Goal: Complete application form

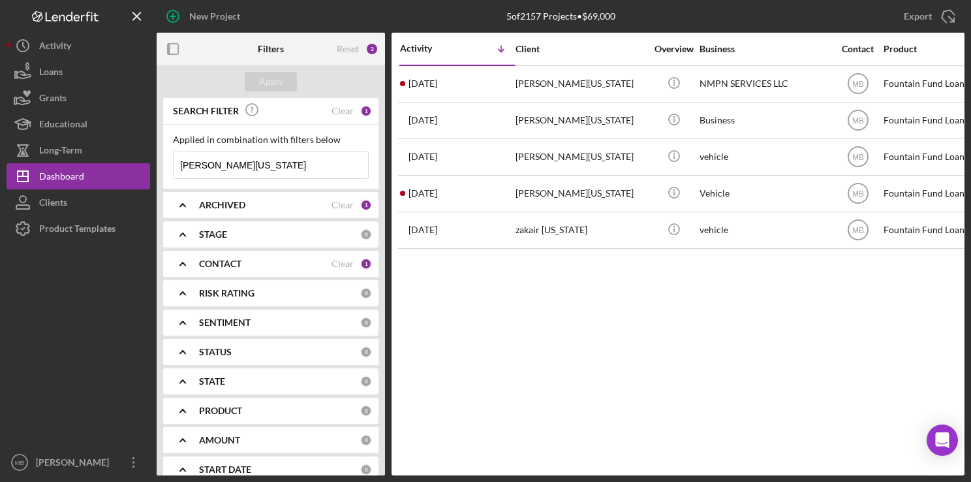
click at [277, 163] on input "[PERSON_NAME][US_STATE]" at bounding box center [271, 165] width 194 height 26
type input "d"
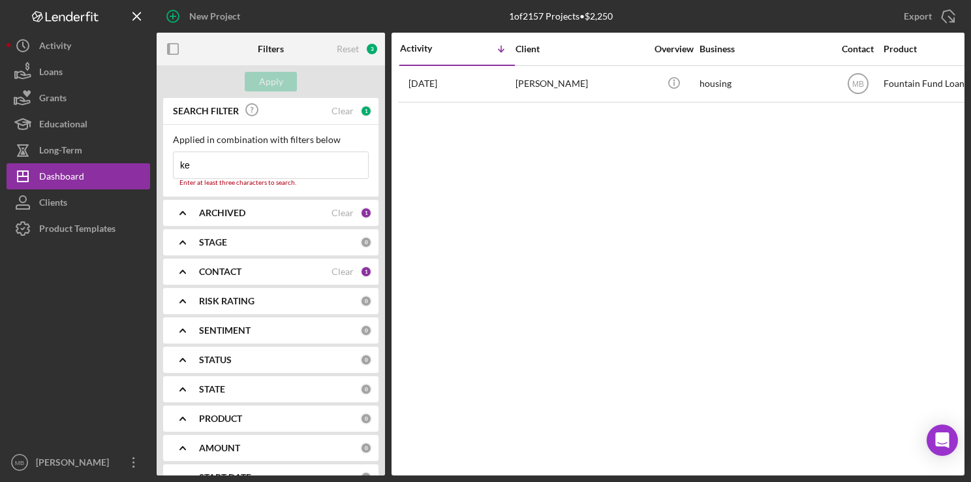
type input "k"
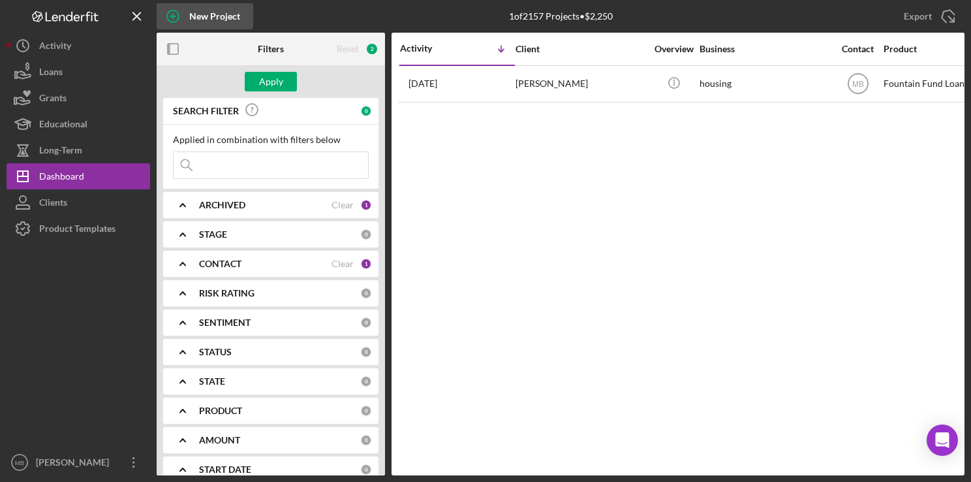
click at [177, 13] on circle "button" at bounding box center [173, 16] width 12 height 12
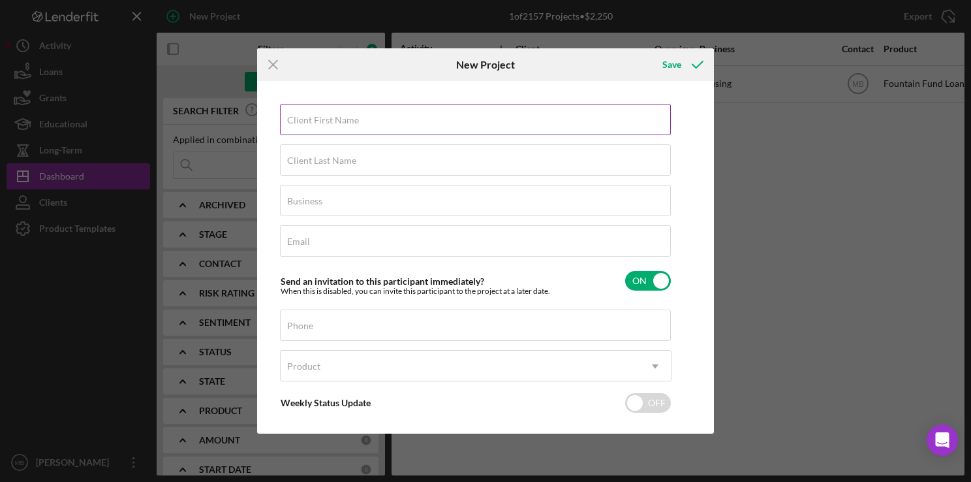
click at [331, 121] on label "Client First Name" at bounding box center [323, 120] width 72 height 10
click at [331, 121] on input "Client First Name" at bounding box center [475, 119] width 391 height 31
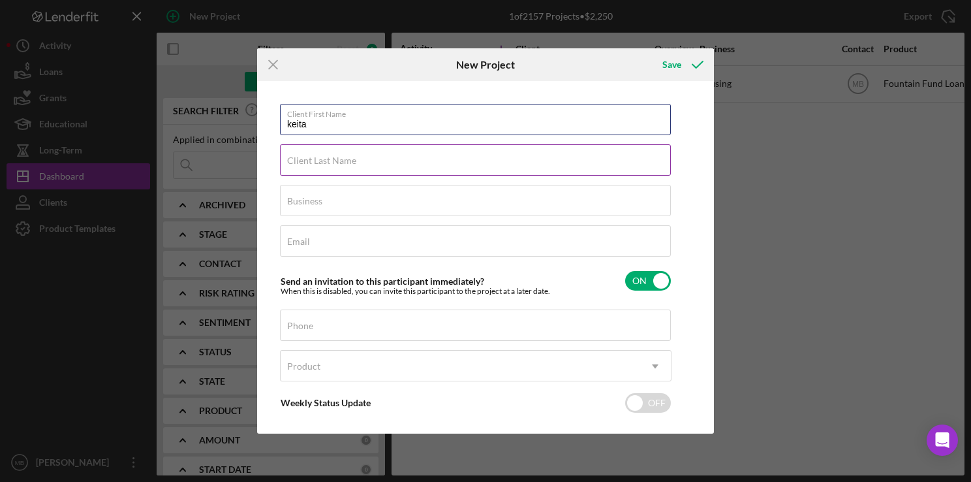
type input "keita"
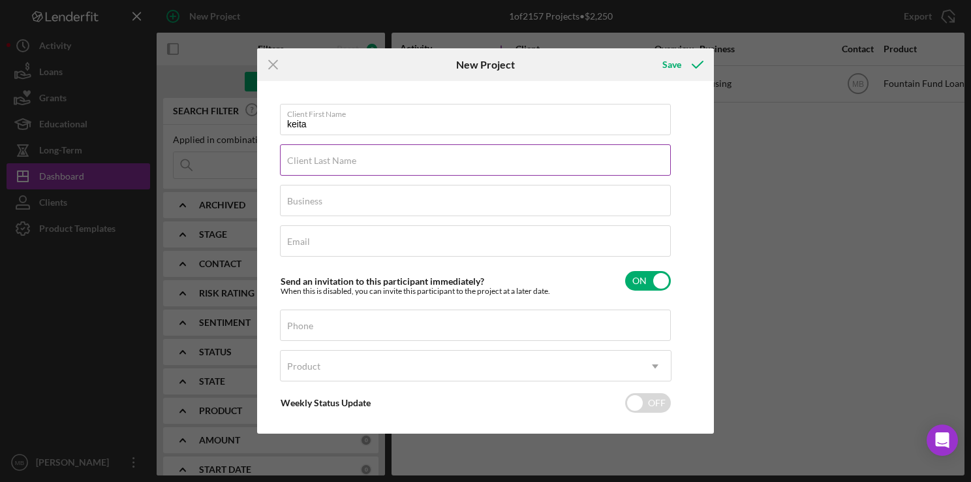
click at [530, 168] on input "Client Last Name" at bounding box center [475, 159] width 391 height 31
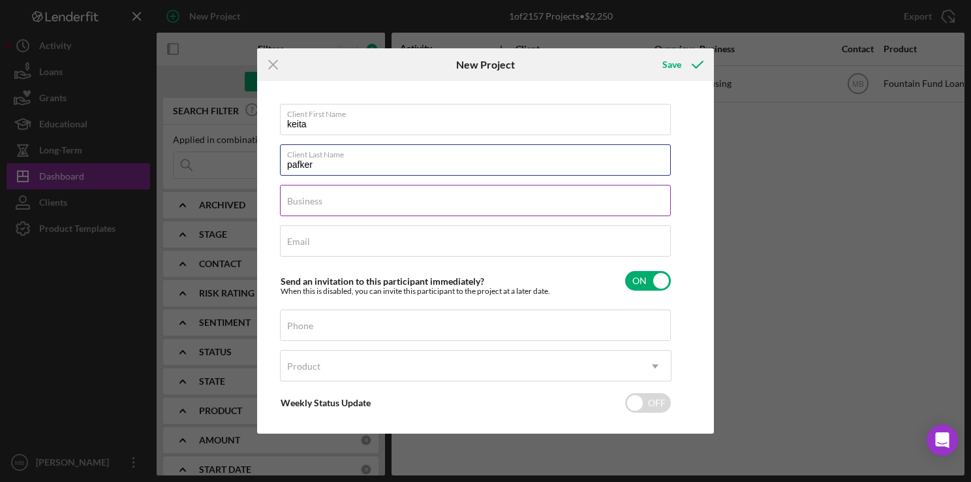
type input "pafker"
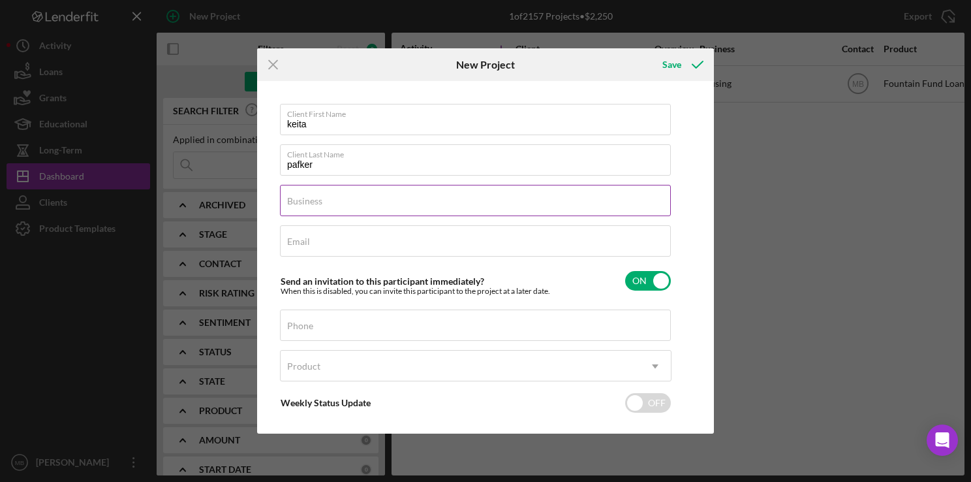
click at [485, 209] on input "Business" at bounding box center [475, 200] width 391 height 31
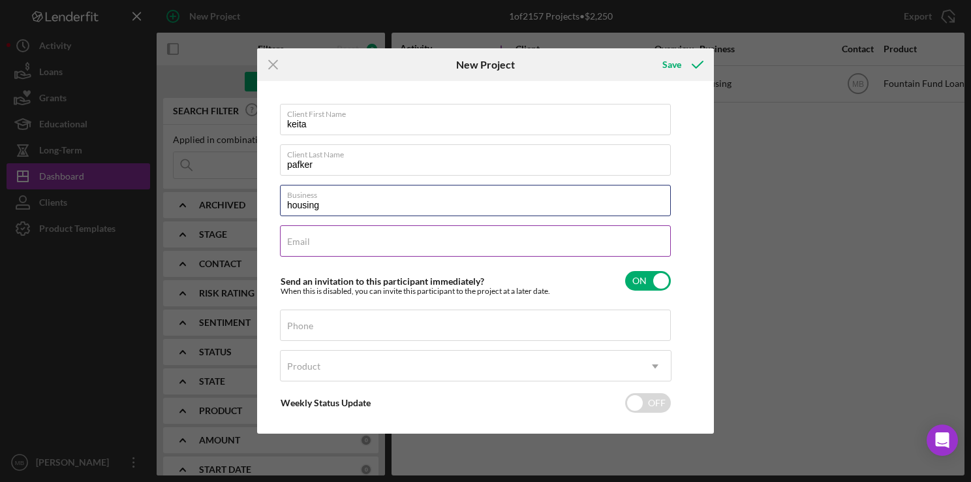
type input "housing"
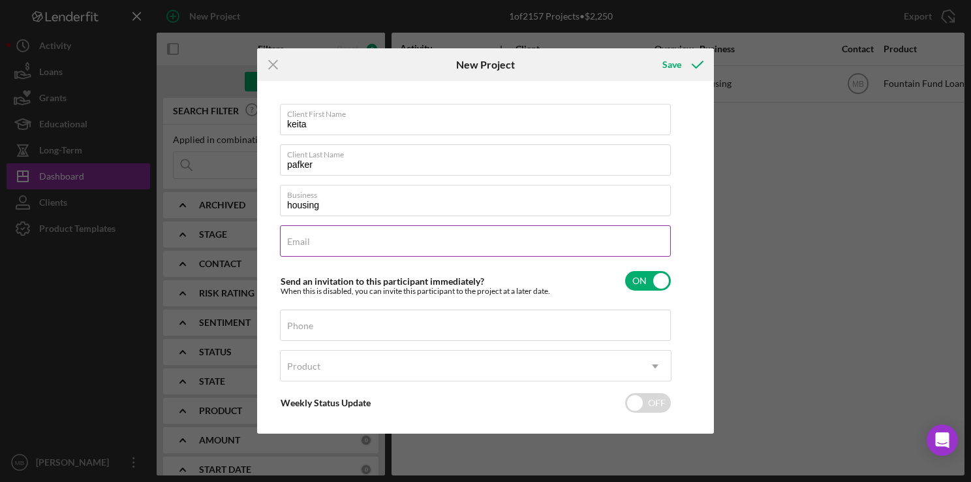
click at [571, 245] on div "Email Required" at bounding box center [476, 241] width 392 height 33
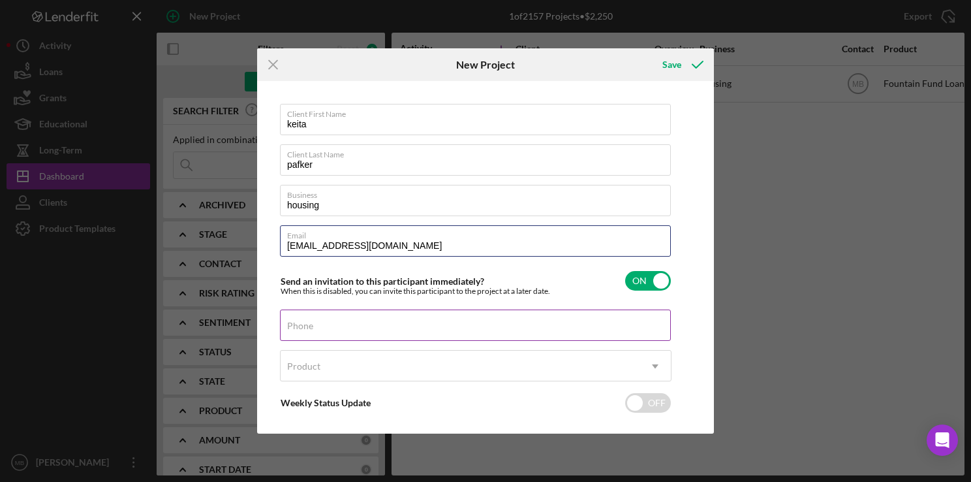
type input "[EMAIL_ADDRESS][DOMAIN_NAME]"
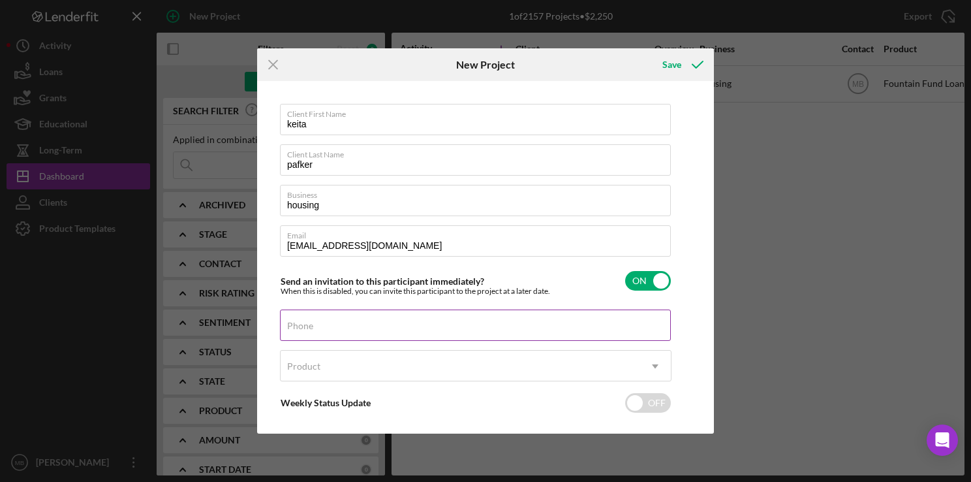
click at [440, 331] on input "Phone" at bounding box center [475, 324] width 391 height 31
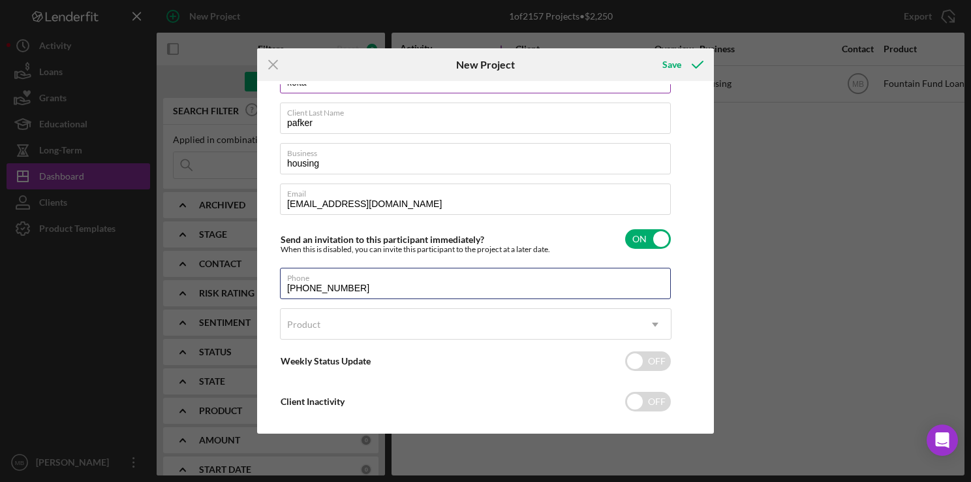
scroll to position [58, 0]
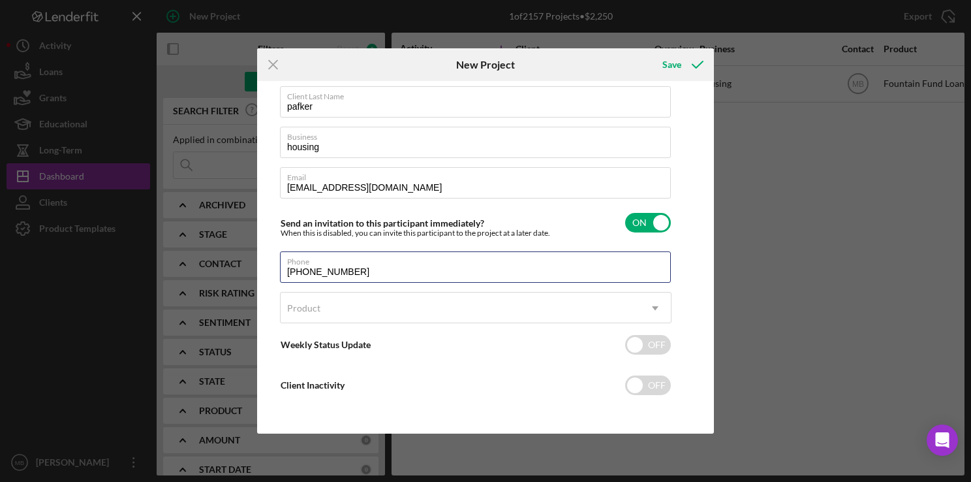
type input "[PHONE_NUMBER]"
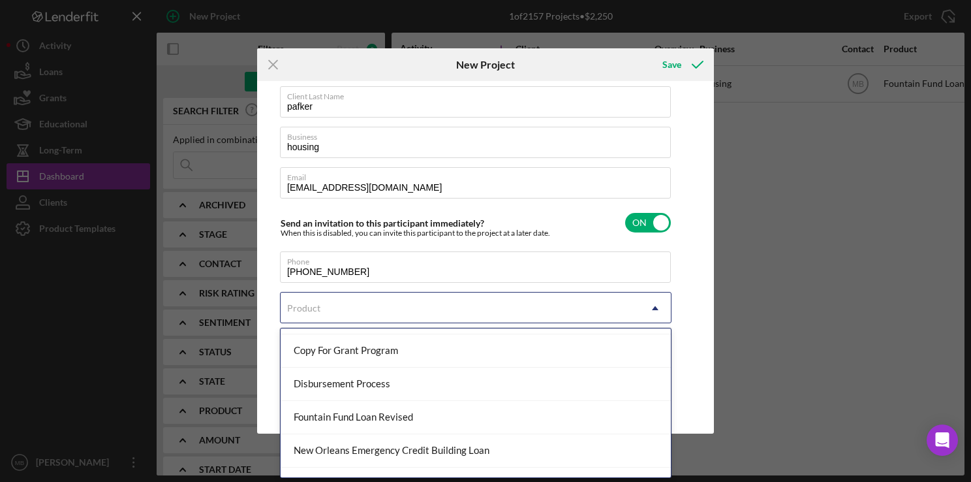
scroll to position [115, 0]
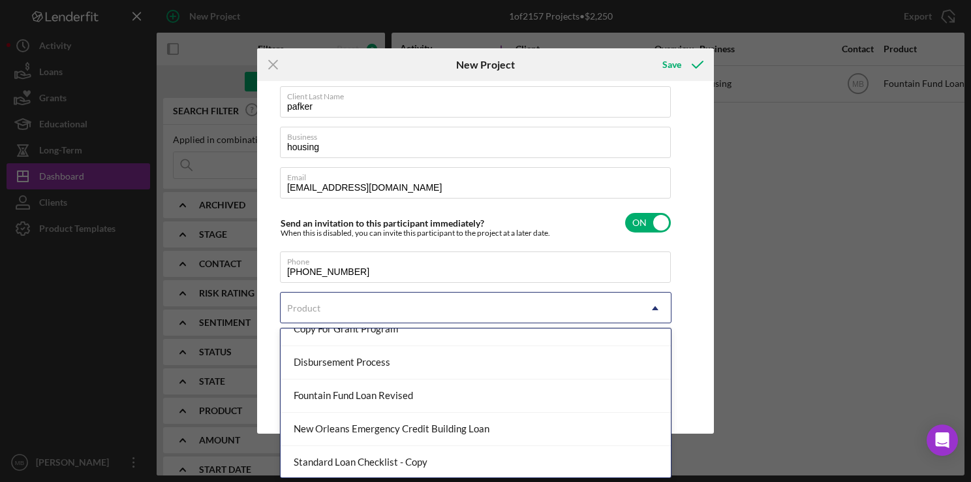
click at [452, 401] on div "Fountain Fund Loan Revised" at bounding box center [476, 395] width 390 height 33
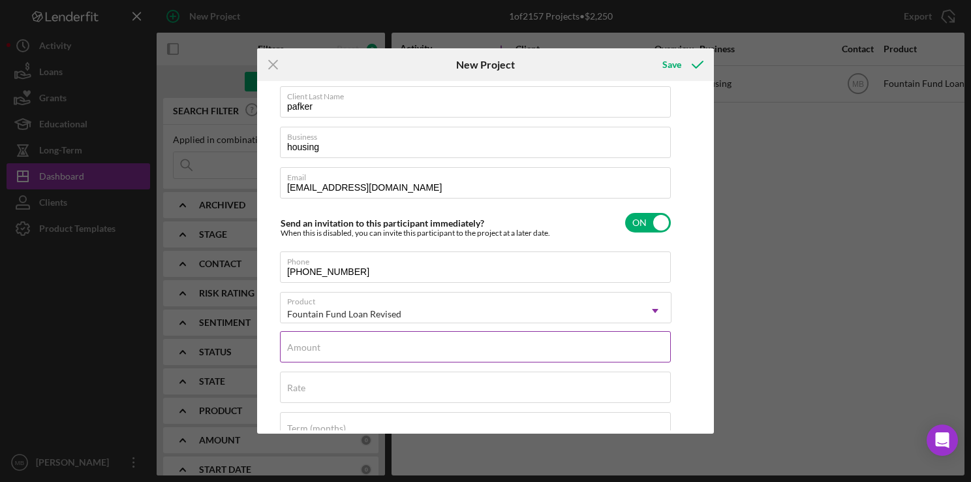
click at [472, 353] on input "Amount" at bounding box center [475, 346] width 391 height 31
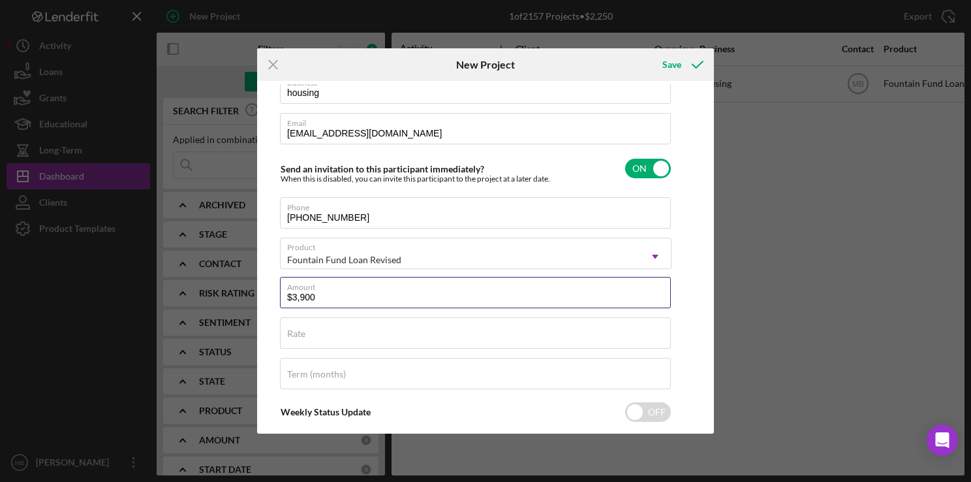
scroll to position [146, 0]
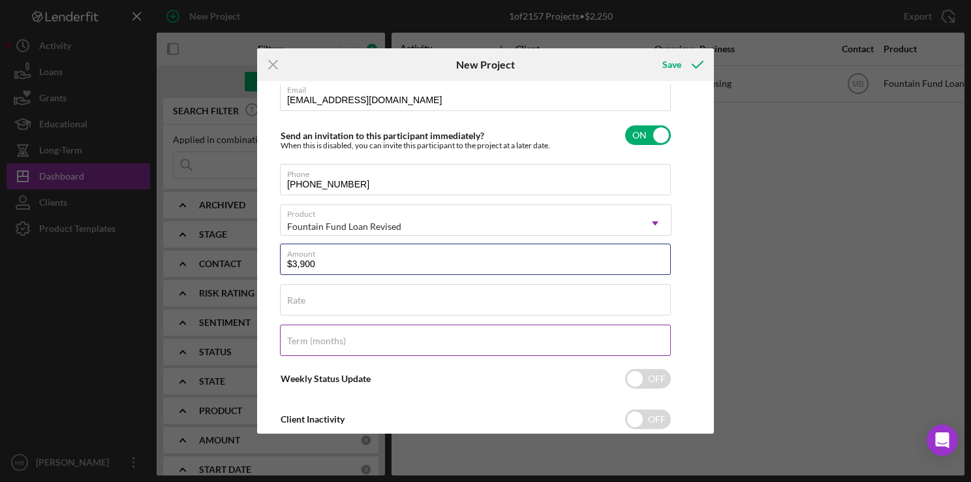
type input "$3,900"
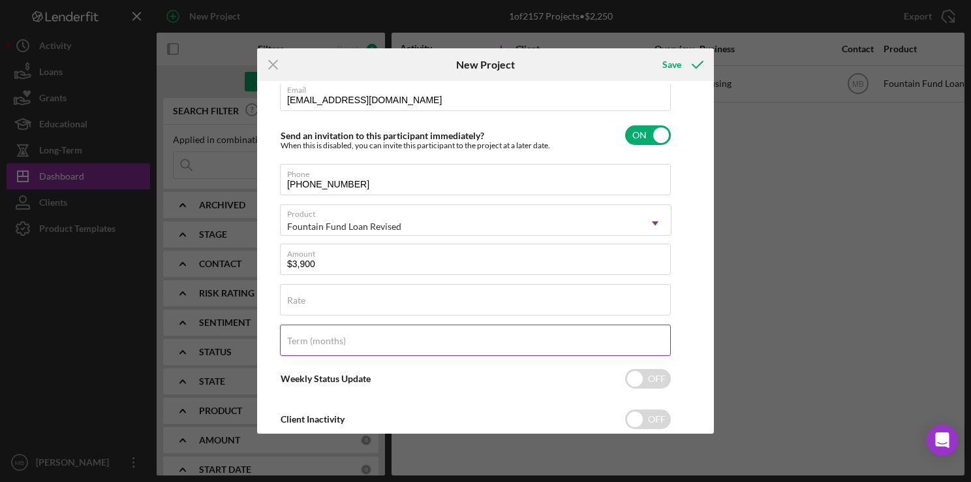
click at [491, 346] on input "Term (months)" at bounding box center [475, 339] width 391 height 31
type input "36"
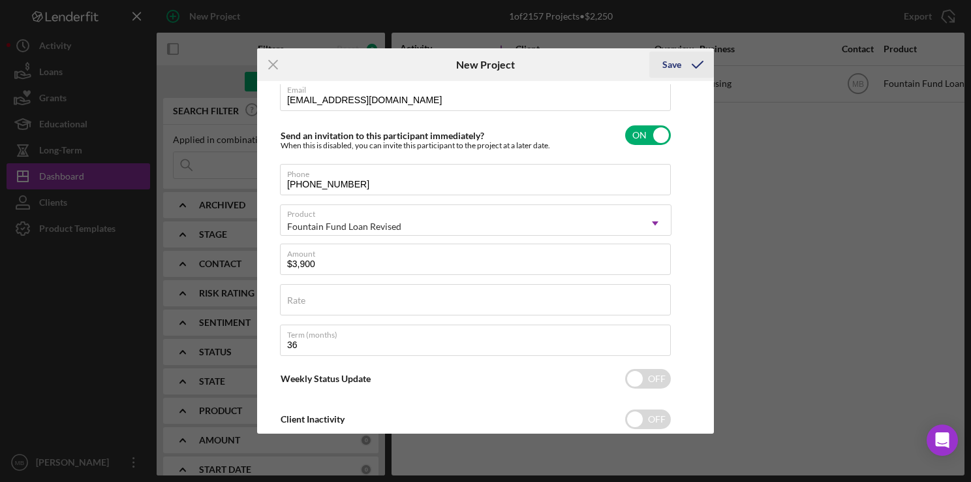
click at [671, 67] on div "Save" at bounding box center [671, 65] width 19 height 26
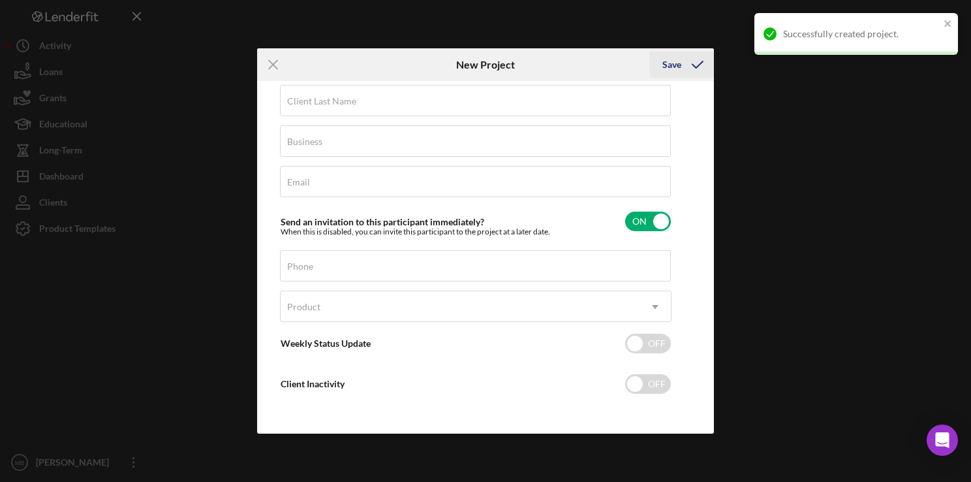
scroll to position [58, 0]
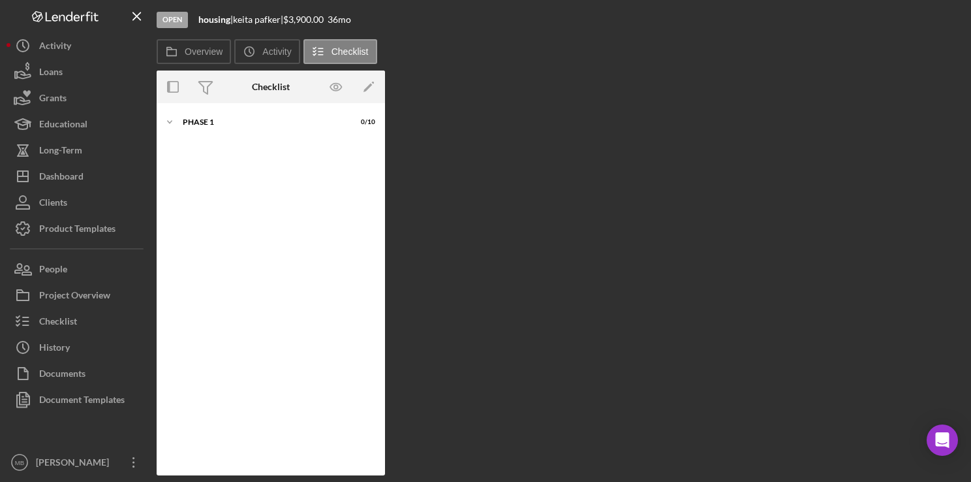
click at [421, 274] on div "Overview Internal Workflow Stage Open Icon/Dropdown Arrow Archive (can unarchiv…" at bounding box center [561, 272] width 808 height 405
click at [196, 124] on div "Phase 1" at bounding box center [276, 122] width 186 height 8
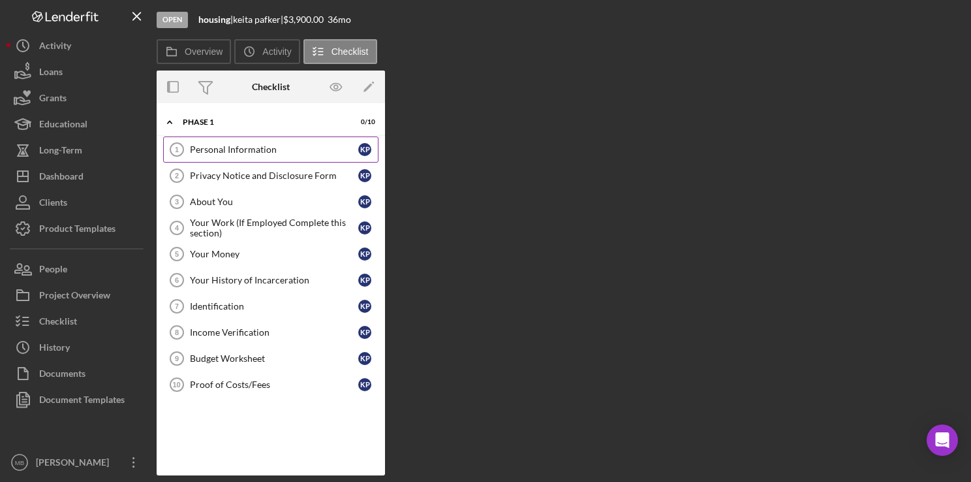
click at [222, 140] on link "Personal Information 1 Personal Information k p" at bounding box center [270, 149] width 215 height 26
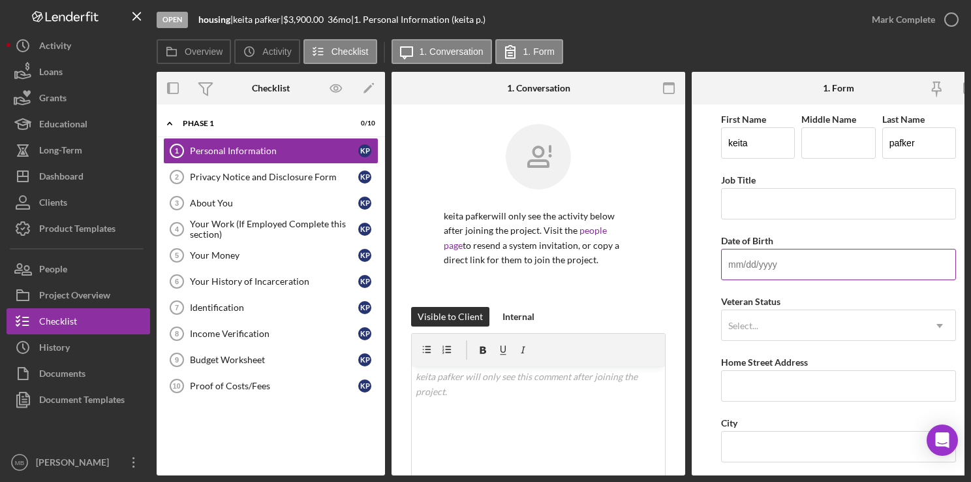
click at [807, 264] on input "Date of Birth" at bounding box center [838, 264] width 235 height 31
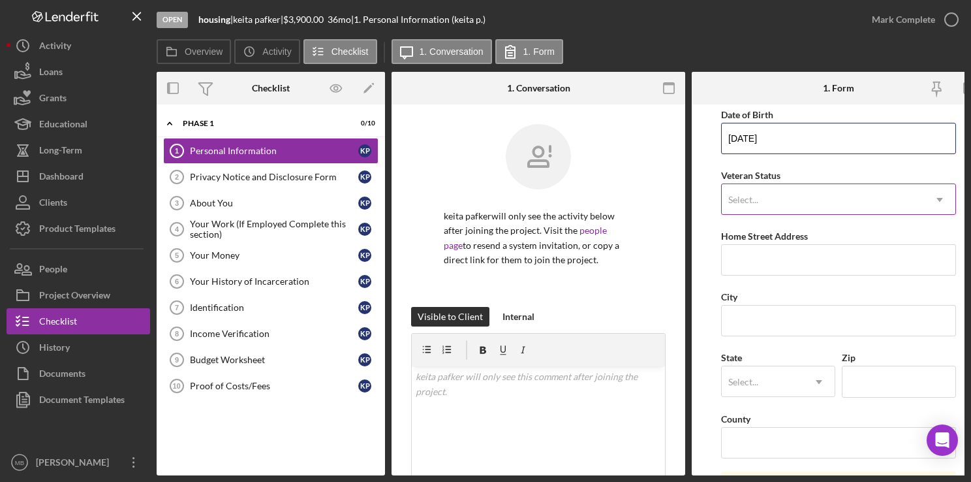
scroll to position [128, 0]
type input "[DATE]"
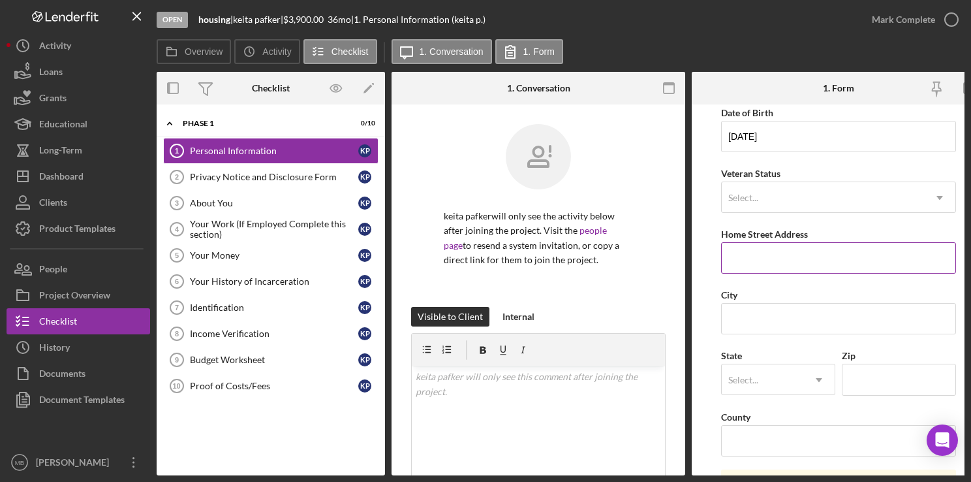
click at [793, 260] on input "Home Street Address" at bounding box center [838, 257] width 235 height 31
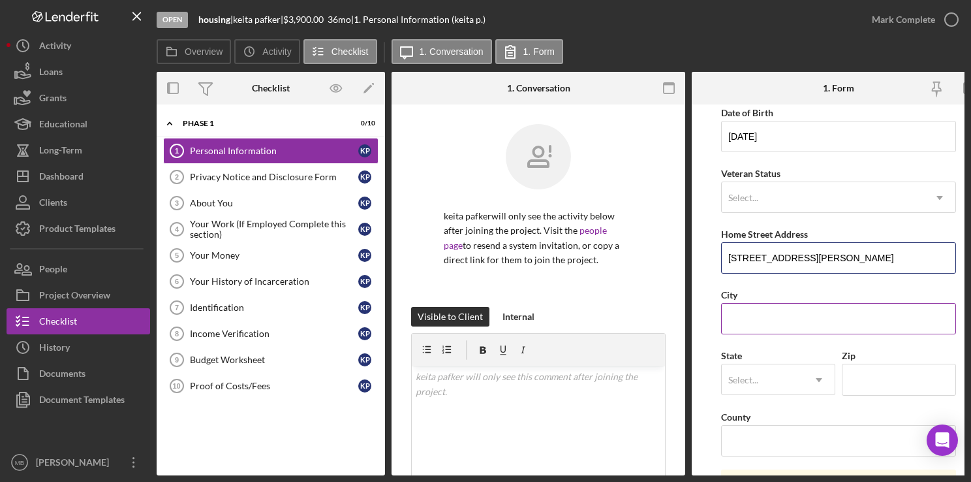
type input "[STREET_ADDRESS][PERSON_NAME]"
click at [795, 321] on input "City" at bounding box center [838, 318] width 235 height 31
type input "[GEOGRAPHIC_DATA]"
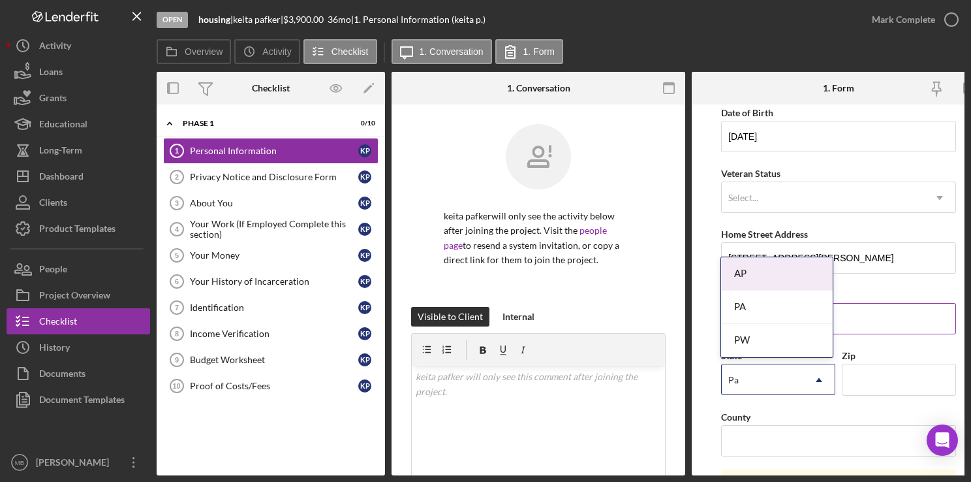
type input "Pa"
click at [900, 390] on input "Zip" at bounding box center [899, 378] width 114 height 31
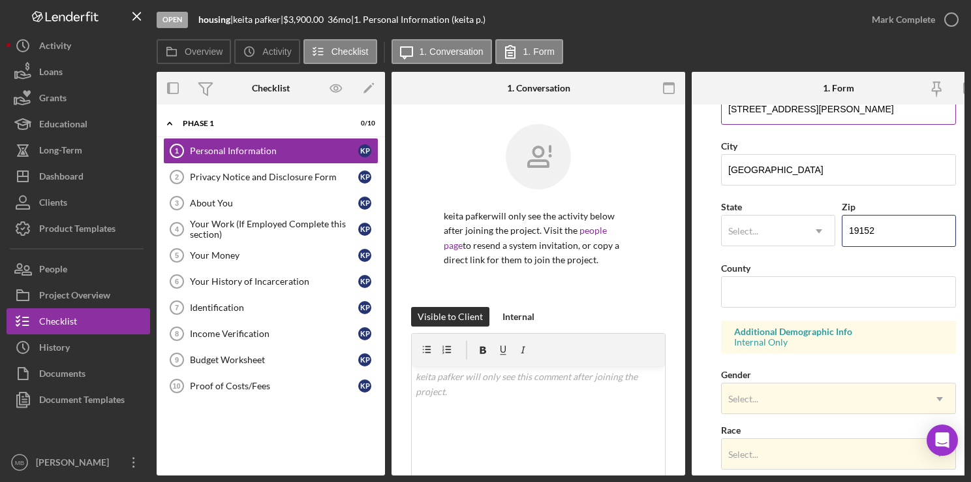
scroll to position [285, 0]
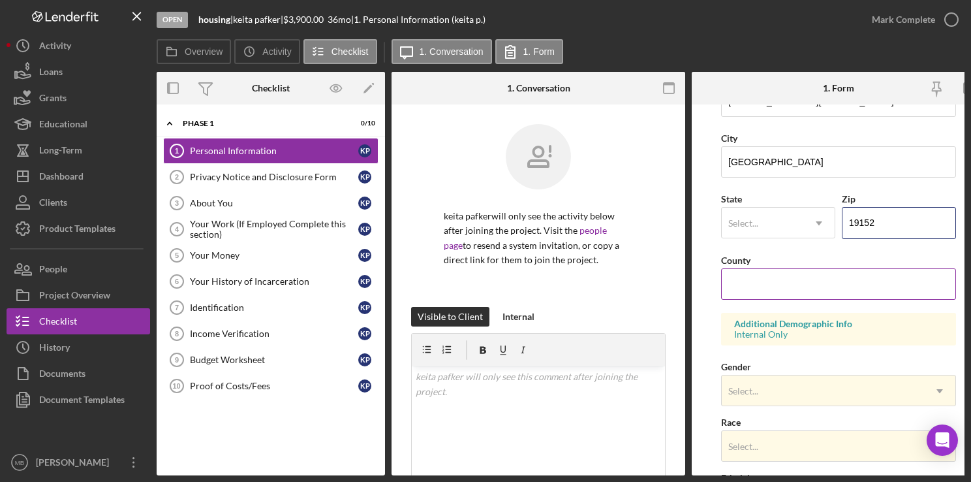
type input "19152"
click at [822, 295] on input "County" at bounding box center [838, 283] width 235 height 31
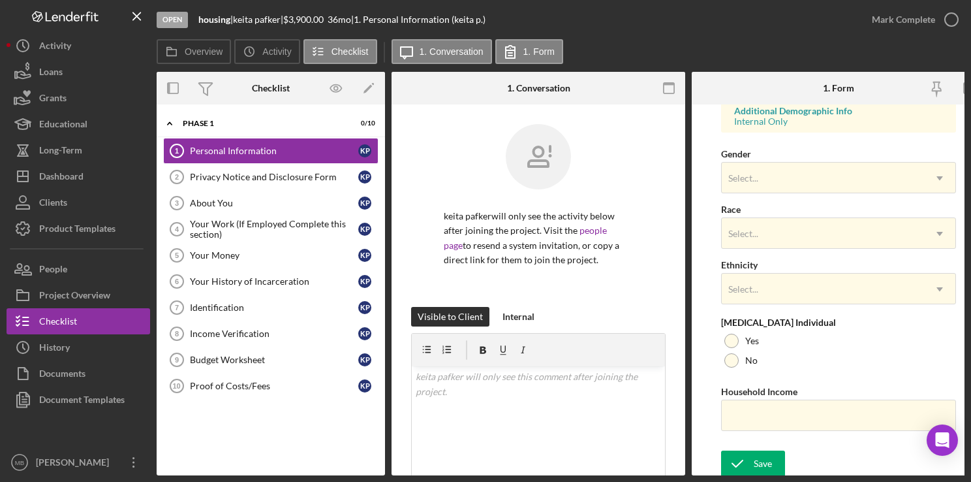
scroll to position [501, 0]
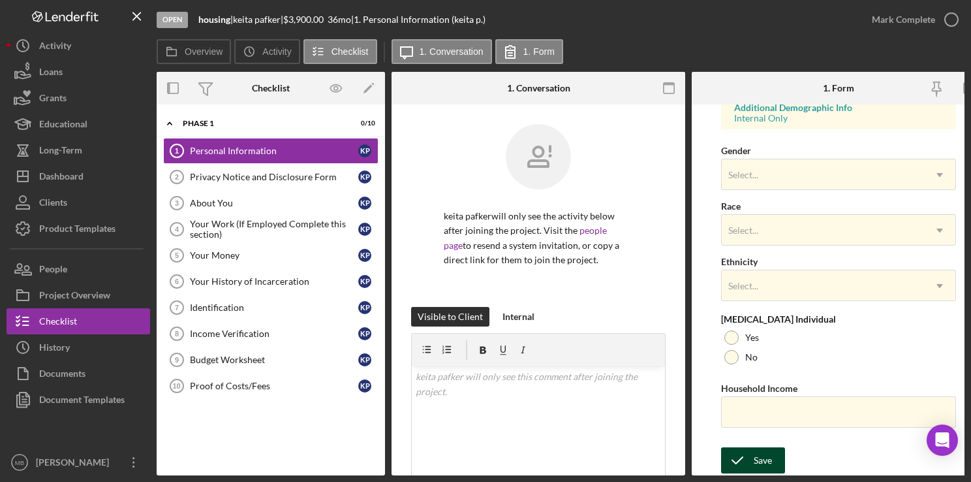
type input "[GEOGRAPHIC_DATA]"
click at [741, 463] on icon "submit" at bounding box center [737, 460] width 33 height 33
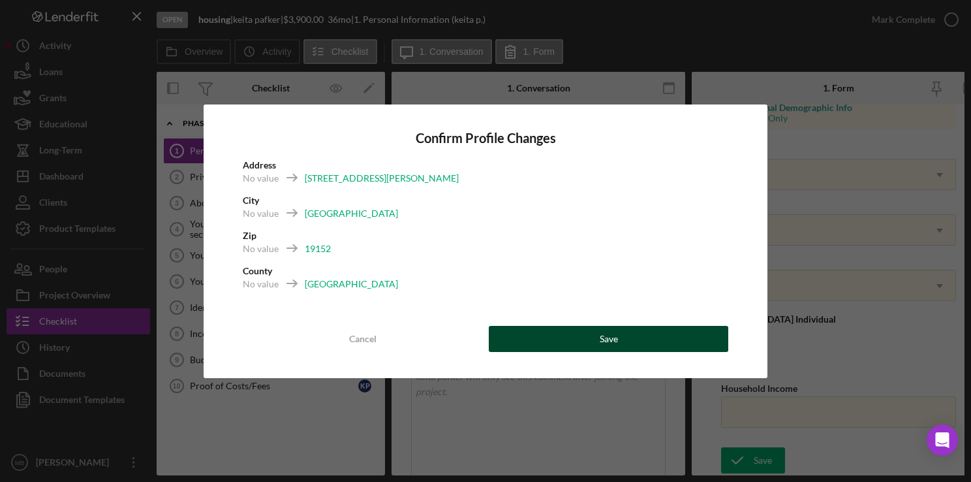
click at [602, 341] on div "Save" at bounding box center [609, 339] width 18 height 26
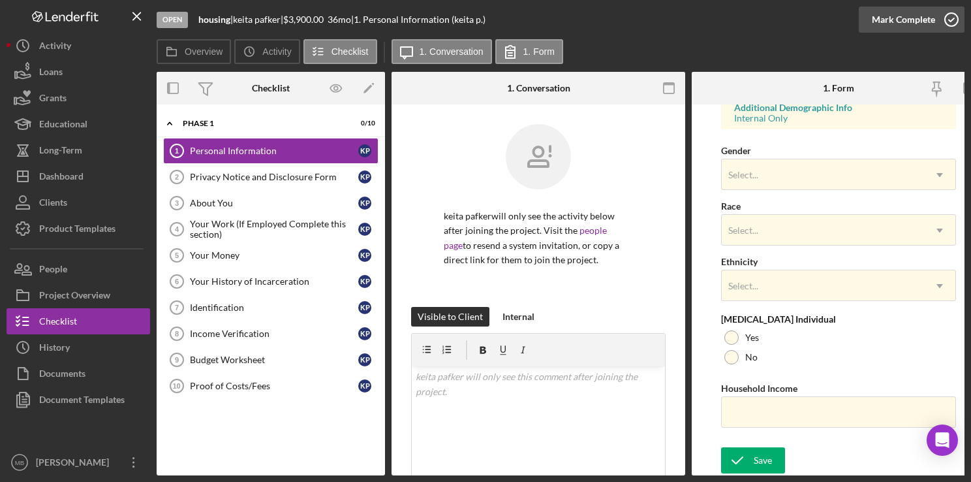
click at [949, 16] on icon "button" at bounding box center [951, 19] width 33 height 33
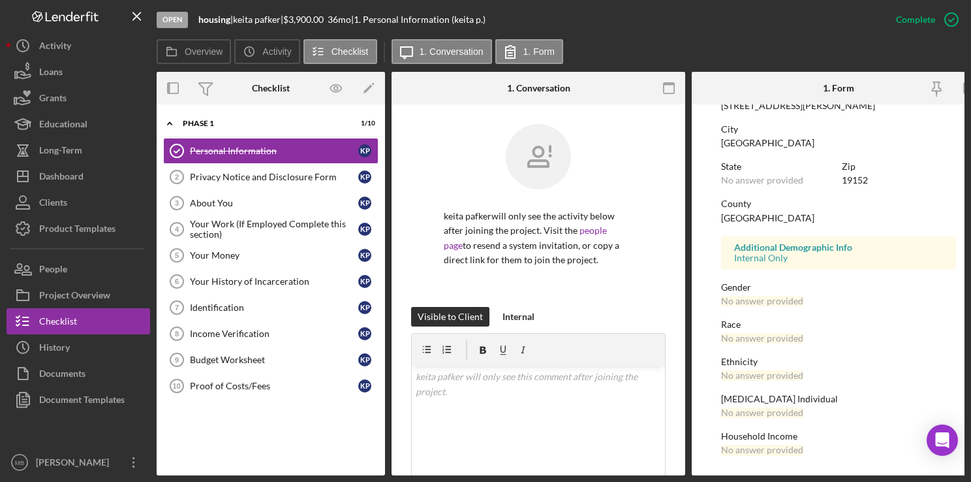
scroll to position [252, 0]
click at [243, 178] on div "Privacy Notice and Disclosure Form" at bounding box center [274, 177] width 168 height 10
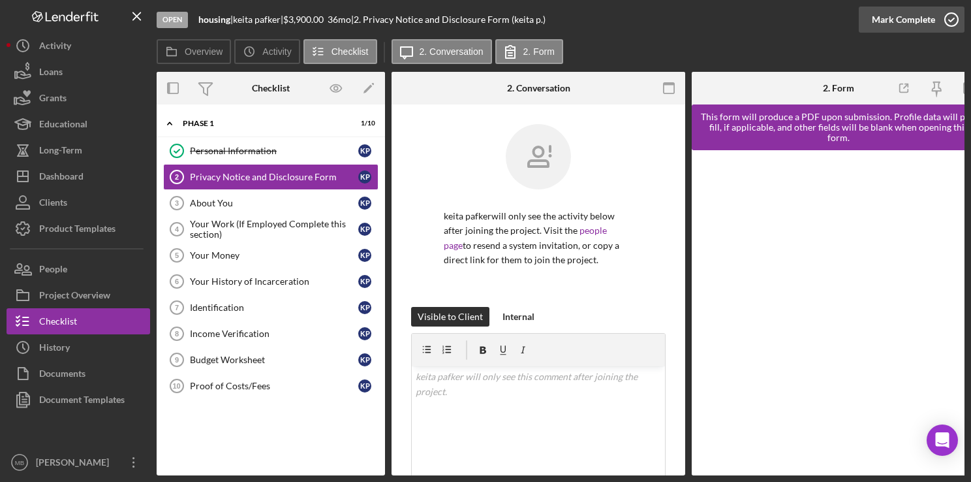
click at [951, 23] on icon "button" at bounding box center [951, 19] width 33 height 33
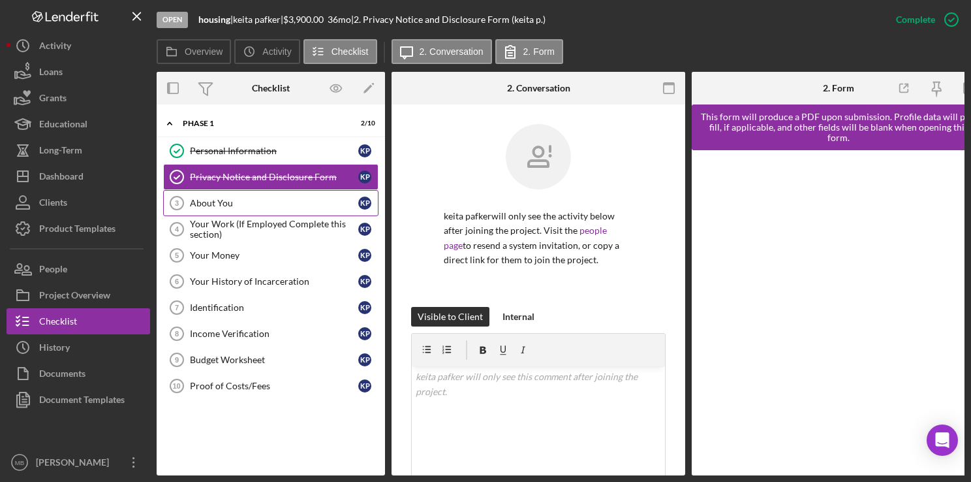
click at [221, 206] on div "About You" at bounding box center [274, 203] width 168 height 10
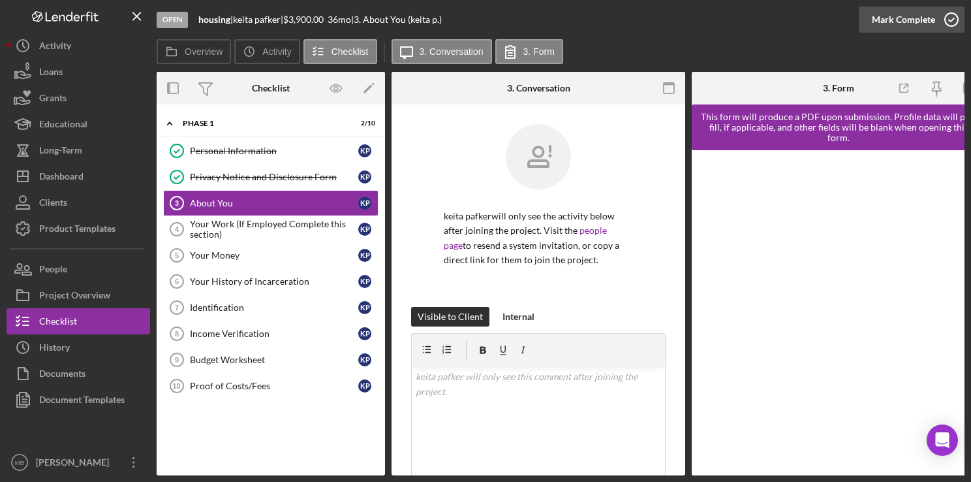
click at [952, 21] on icon "button" at bounding box center [951, 19] width 33 height 33
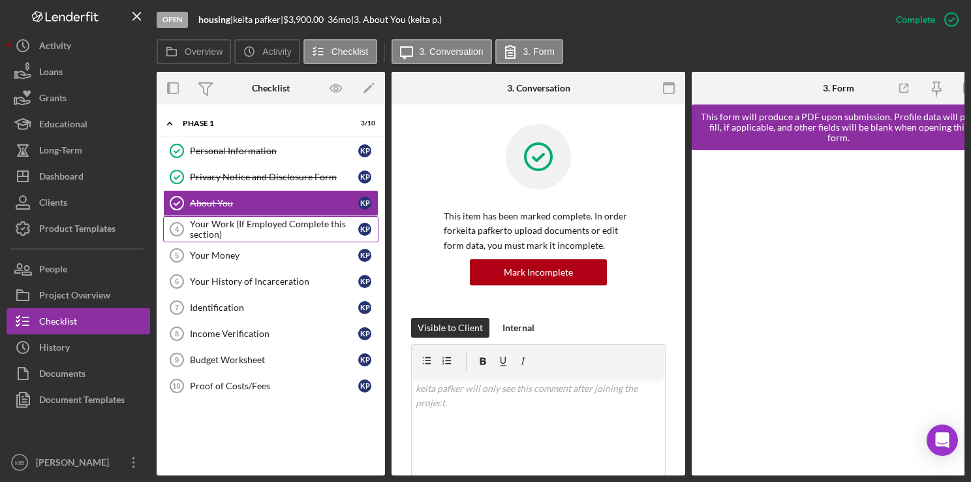
click at [227, 236] on div "Your Work (If Employed Complete this section)" at bounding box center [274, 229] width 168 height 21
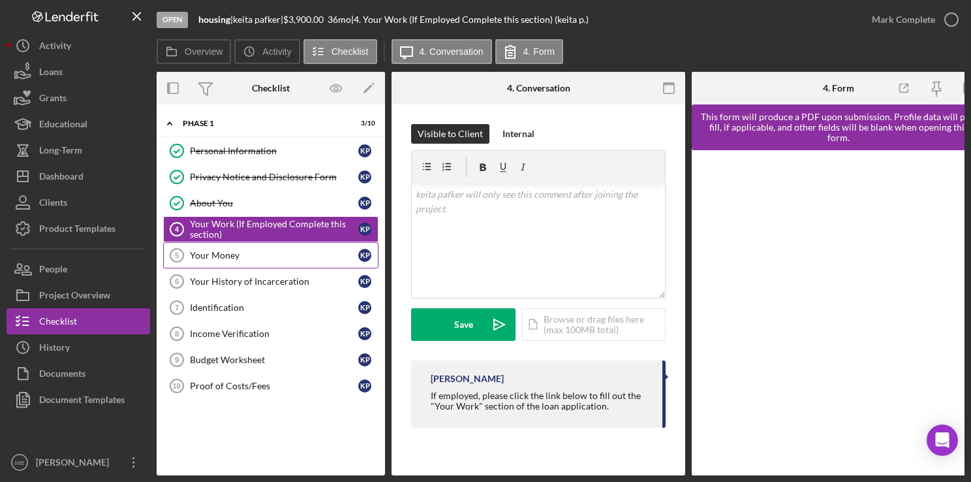
click at [217, 261] on link "Your Money 5 Your Money k p" at bounding box center [270, 255] width 215 height 26
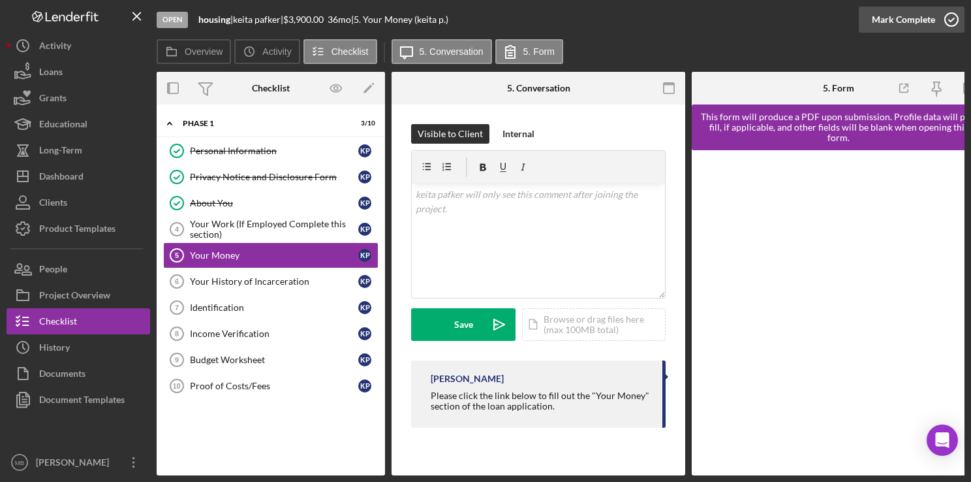
click at [945, 16] on icon "button" at bounding box center [951, 19] width 33 height 33
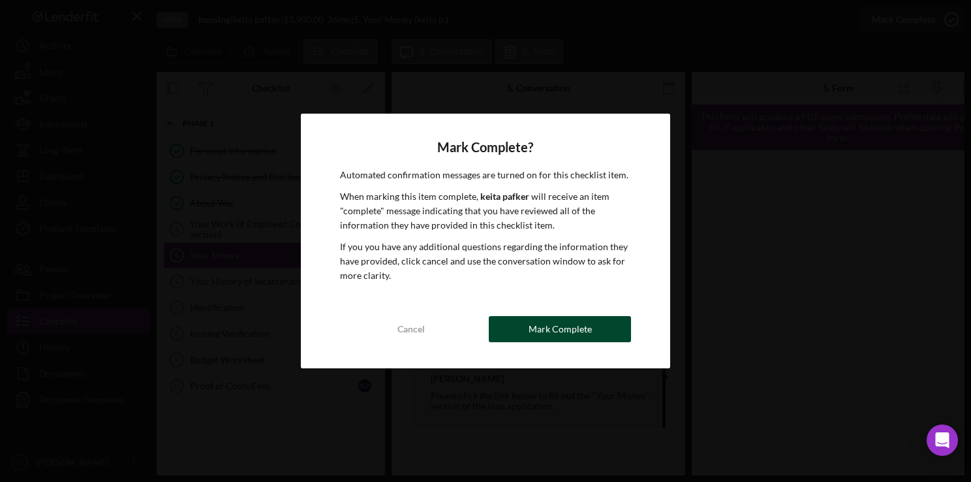
click at [556, 335] on div "Mark Complete" at bounding box center [560, 329] width 63 height 26
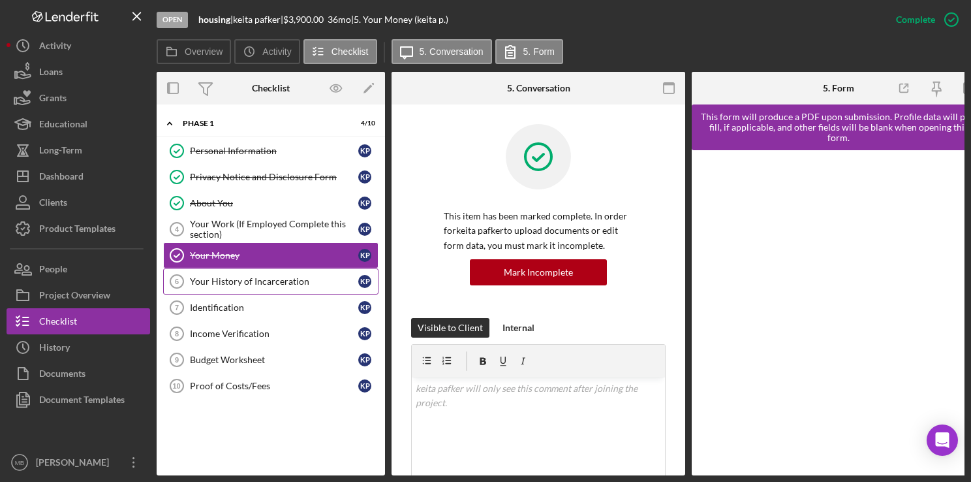
click at [277, 281] on div "Your History of Incarceration" at bounding box center [274, 281] width 168 height 10
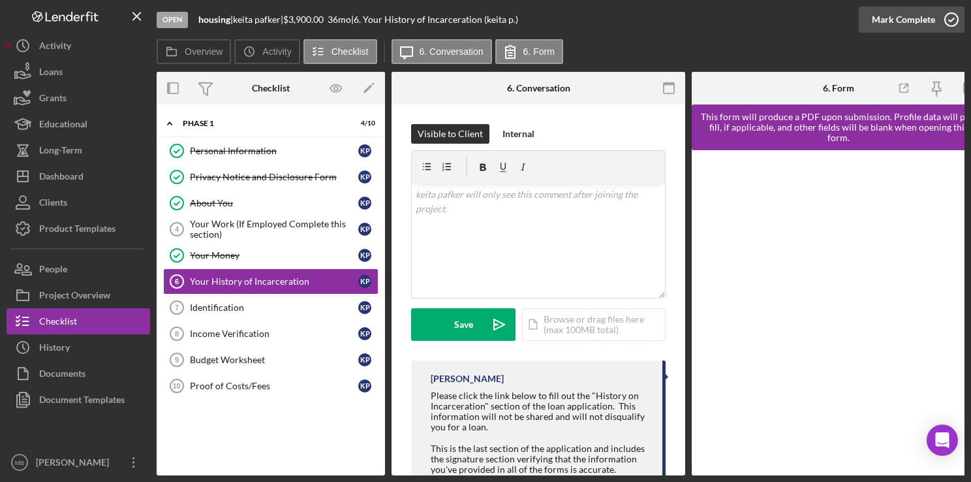
click at [957, 22] on circle "button" at bounding box center [951, 19] width 13 height 13
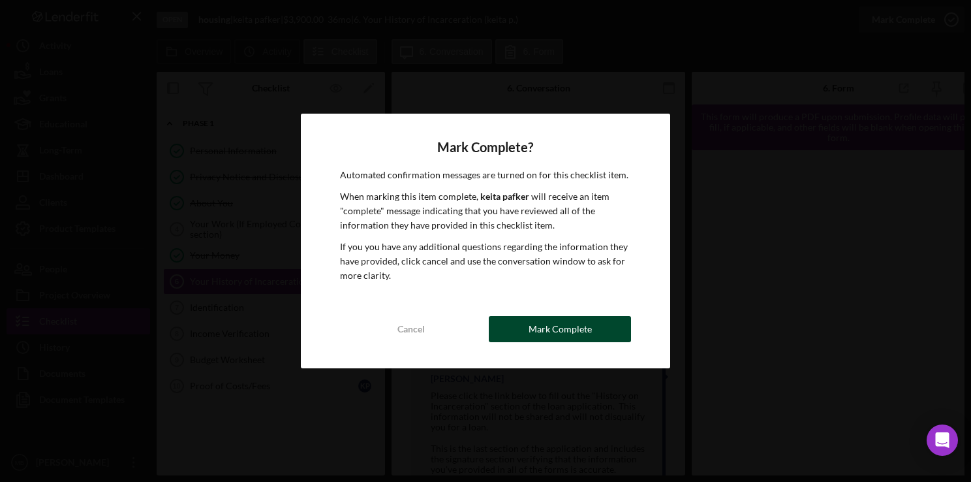
click at [572, 331] on div "Mark Complete" at bounding box center [560, 329] width 63 height 26
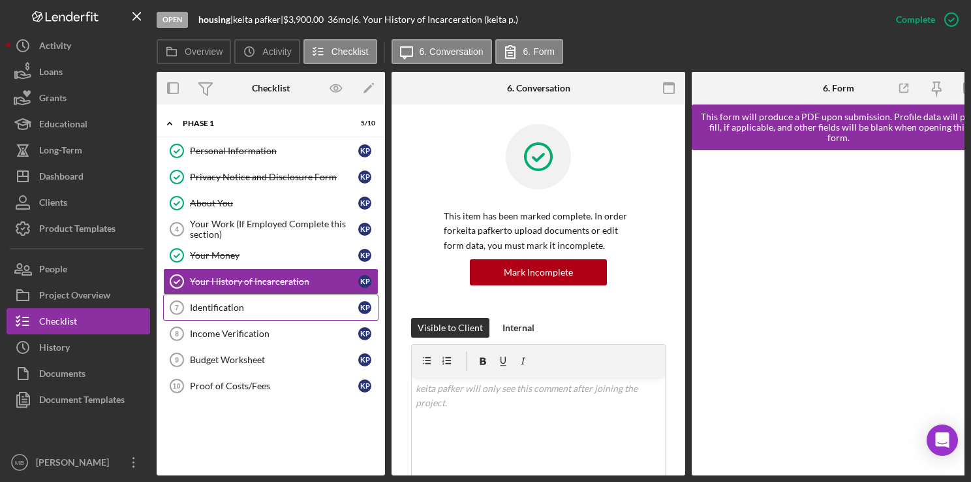
click at [206, 314] on link "Identification 7 Identification k p" at bounding box center [270, 307] width 215 height 26
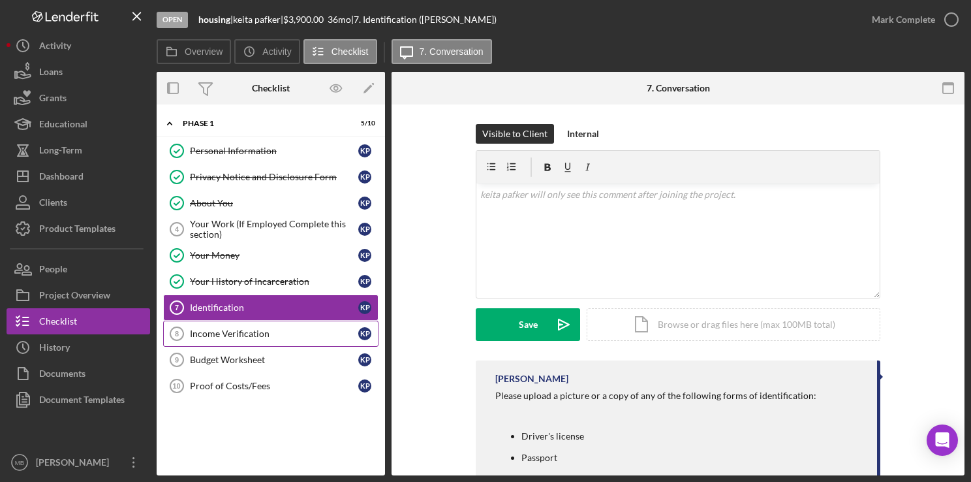
click at [227, 336] on div "Income Verification" at bounding box center [274, 333] width 168 height 10
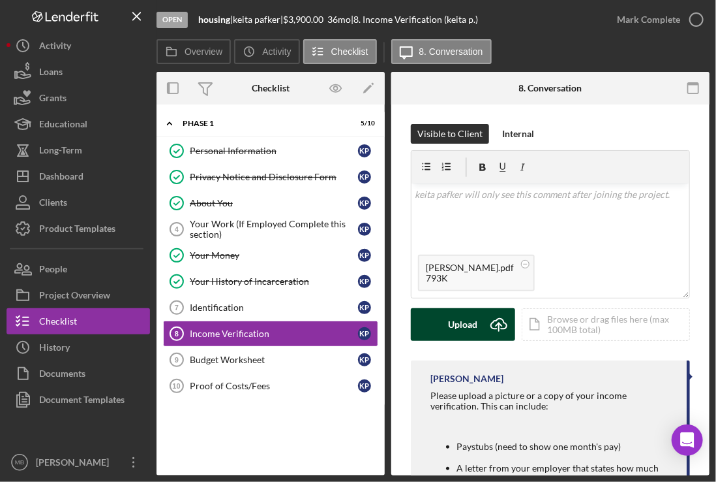
click at [480, 326] on button "Upload Icon/Upload" at bounding box center [463, 324] width 104 height 33
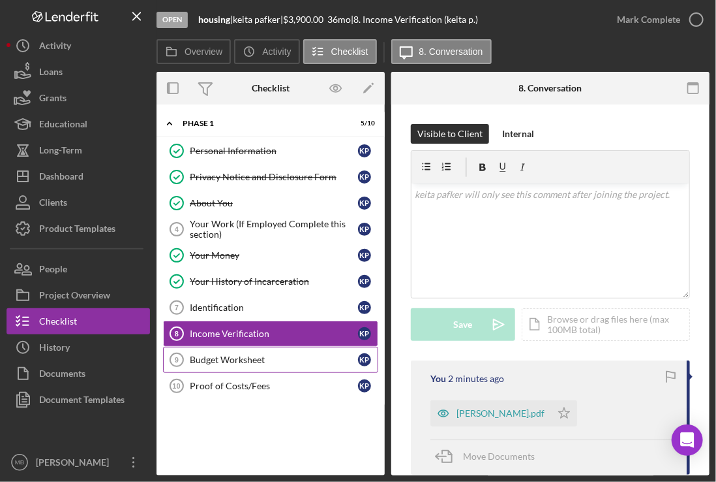
click at [244, 360] on div "Budget Worksheet" at bounding box center [274, 359] width 168 height 10
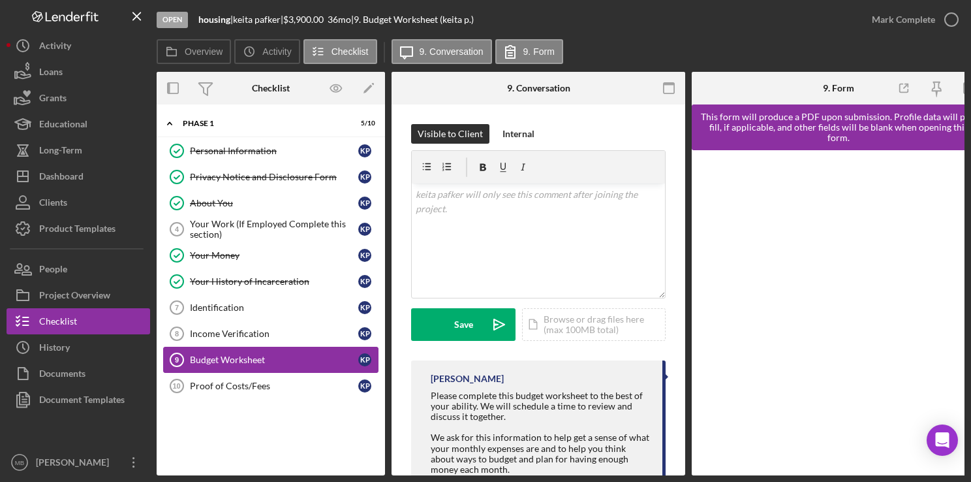
click at [236, 359] on div "Budget Worksheet" at bounding box center [274, 359] width 168 height 10
click at [585, 265] on div "v Color teal Color pink Remove color Add row above Add row below Add column bef…" at bounding box center [538, 240] width 253 height 114
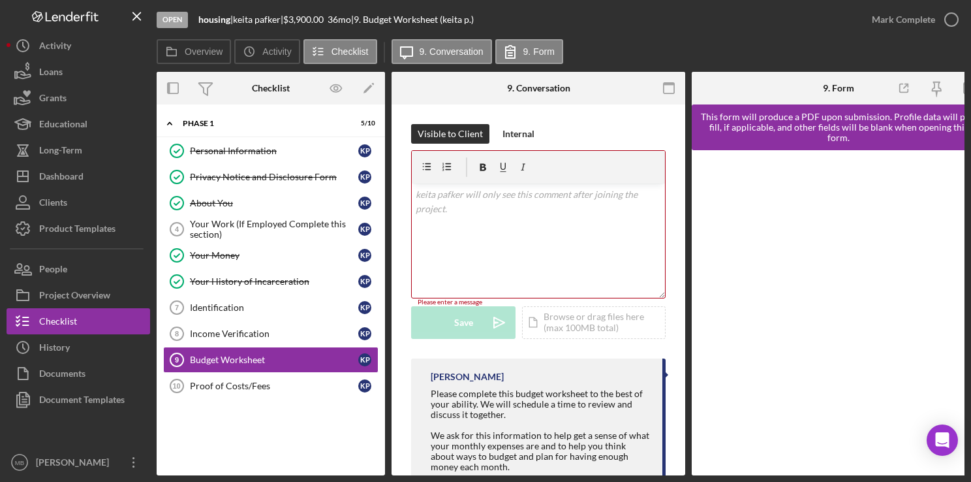
drag, startPoint x: 585, startPoint y: 265, endPoint x: 590, endPoint y: 257, distance: 9.1
click at [590, 257] on div "v Color teal Color pink Remove color Add row above Add row below Add column bef…" at bounding box center [538, 240] width 253 height 114
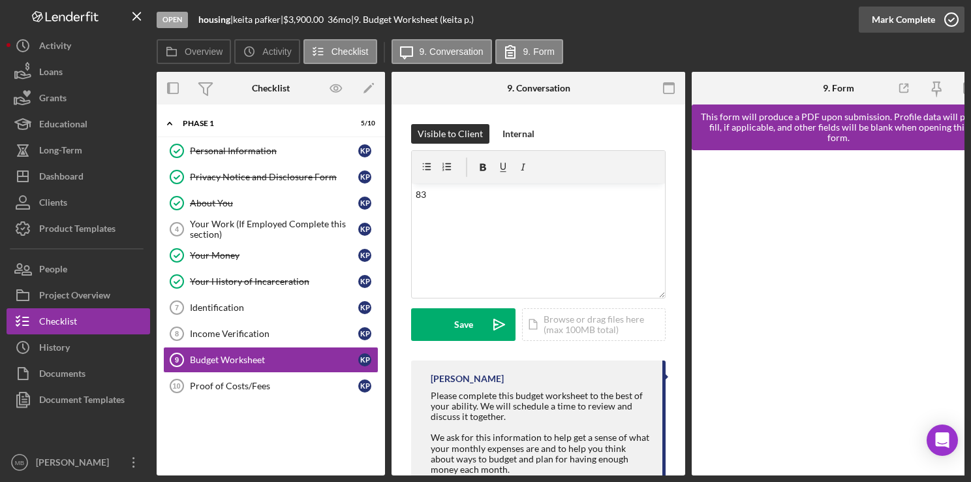
click at [947, 24] on circle "button" at bounding box center [951, 19] width 13 height 13
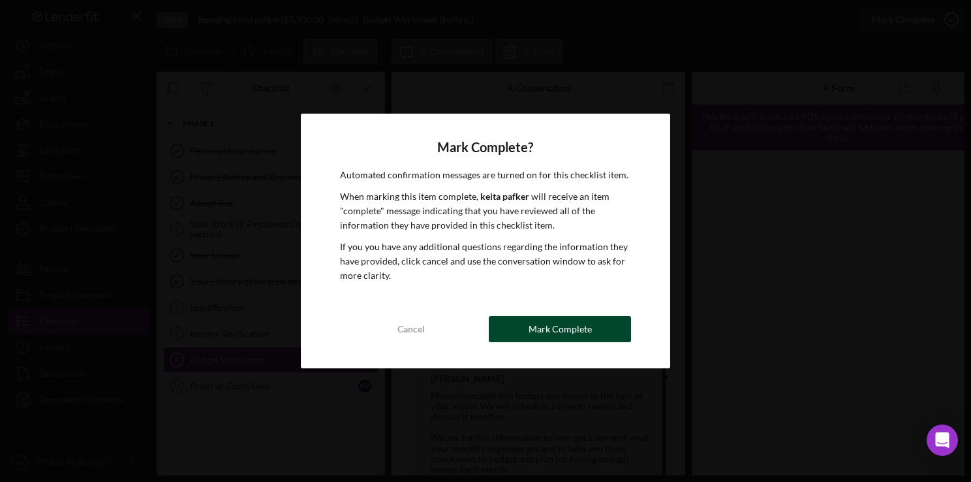
click at [562, 331] on div "Mark Complete" at bounding box center [560, 329] width 63 height 26
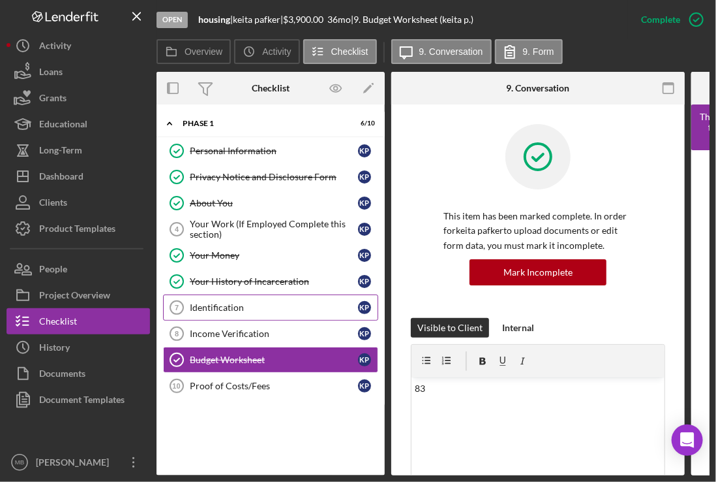
click at [228, 307] on div "Identification" at bounding box center [274, 307] width 168 height 10
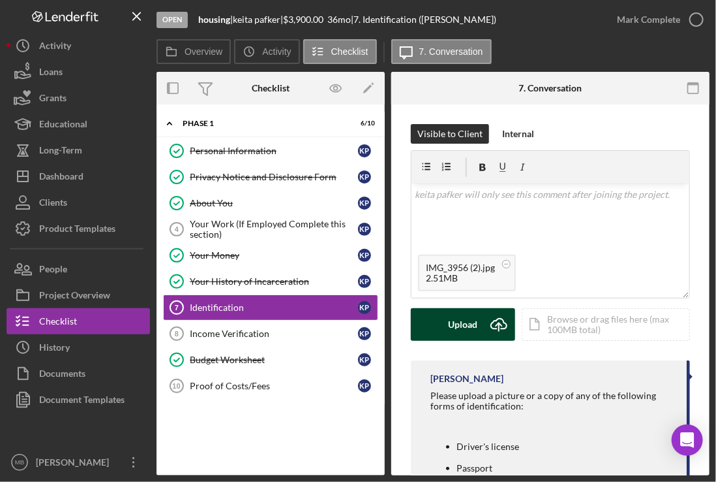
click at [489, 320] on icon "Icon/Upload" at bounding box center [499, 324] width 33 height 33
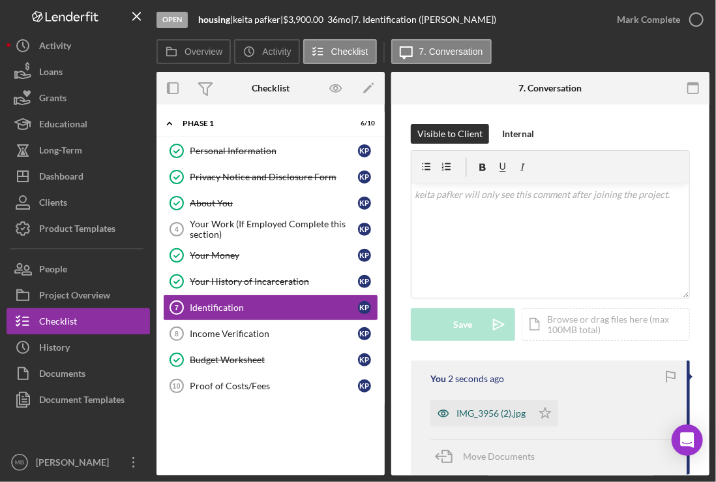
click at [475, 411] on div "IMG_3956 (2).jpg" at bounding box center [491, 413] width 69 height 10
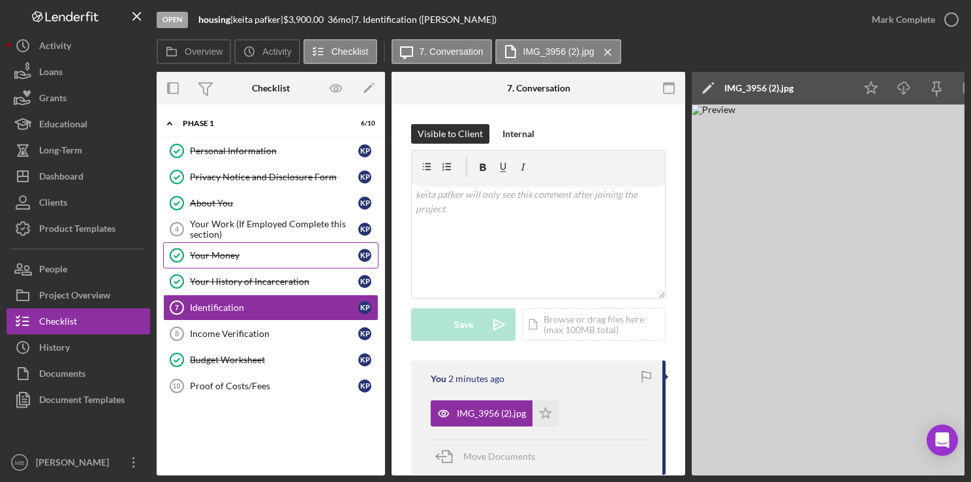
click at [265, 250] on div "Your Money" at bounding box center [274, 255] width 168 height 10
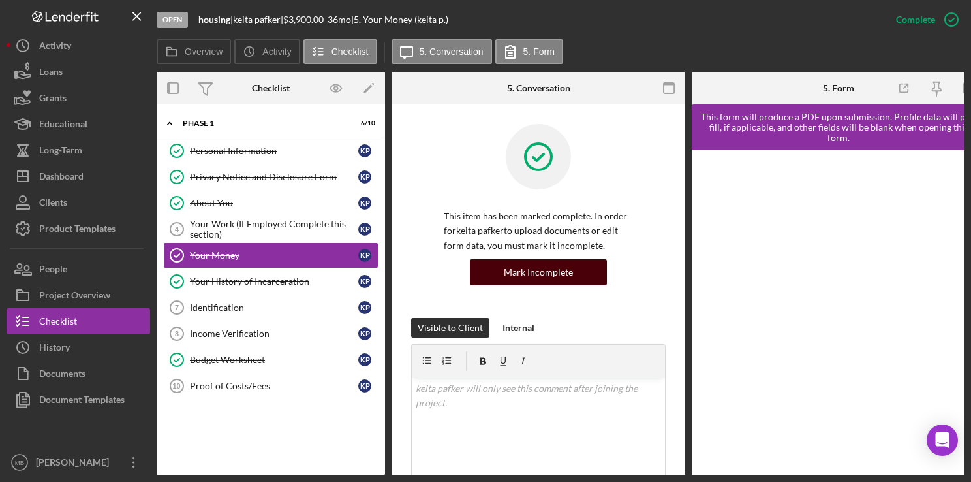
click at [542, 267] on div "Mark Incomplete" at bounding box center [538, 272] width 69 height 26
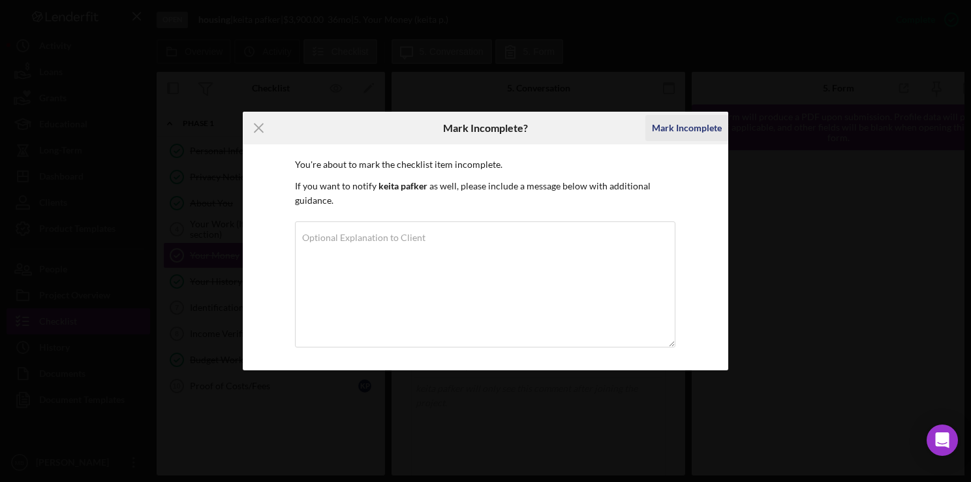
click at [686, 133] on div "Mark Incomplete" at bounding box center [687, 128] width 70 height 26
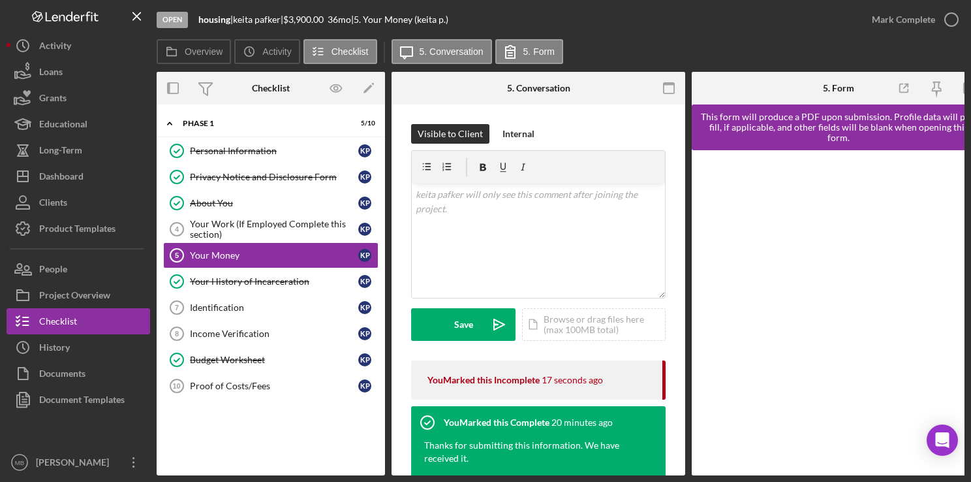
click at [686, 133] on div "Overview Internal Workflow Stage Open Icon/Dropdown Arrow Archive (can unarchiv…" at bounding box center [561, 273] width 808 height 403
click at [574, 157] on div at bounding box center [538, 167] width 253 height 33
